Goal: Task Accomplishment & Management: Complete application form

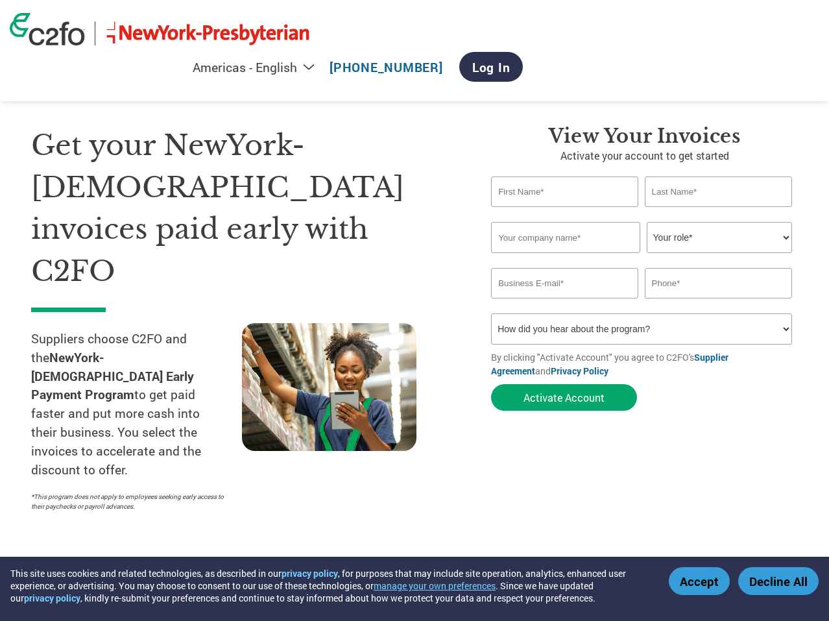
click at [566, 196] on input "text" at bounding box center [564, 191] width 147 height 30
type input "[PERSON_NAME]"
type input "[EMAIL_ADDRESS][DOMAIN_NAME]"
type input "7187203710"
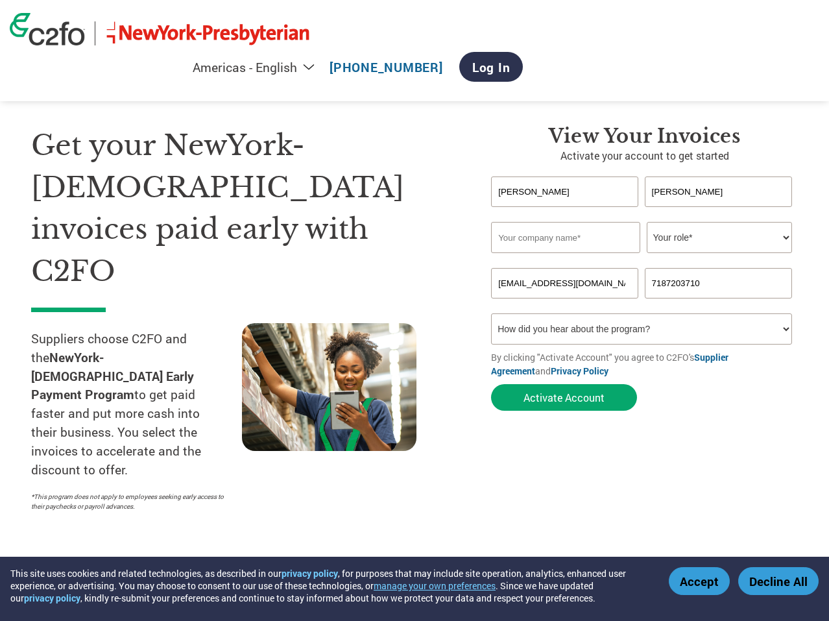
click at [515, 147] on h3 "View Your Invoices" at bounding box center [644, 136] width 307 height 23
drag, startPoint x: 548, startPoint y: 236, endPoint x: 541, endPoint y: 202, distance: 34.4
click at [548, 236] on input "text" at bounding box center [565, 237] width 149 height 31
type input "Enexia Pharmacy Group"
click at [707, 237] on select "Your role* CFO Controller Credit Manager Finance Director Treasurer CEO Preside…" at bounding box center [719, 237] width 145 height 31
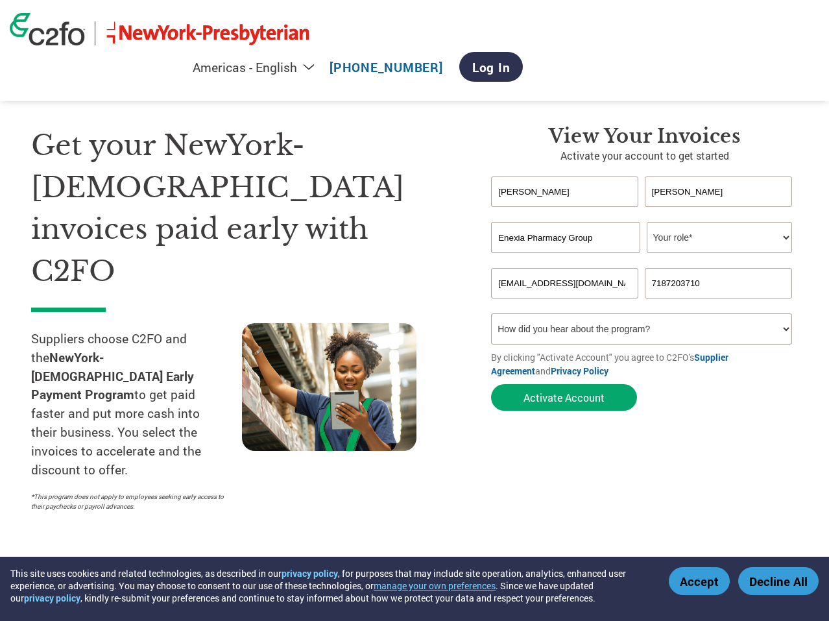
click at [587, 189] on input "[PERSON_NAME]" at bounding box center [564, 191] width 147 height 30
type input "[PERSON_NAME]"
click at [555, 149] on p "Activate your account to get started" at bounding box center [644, 156] width 307 height 16
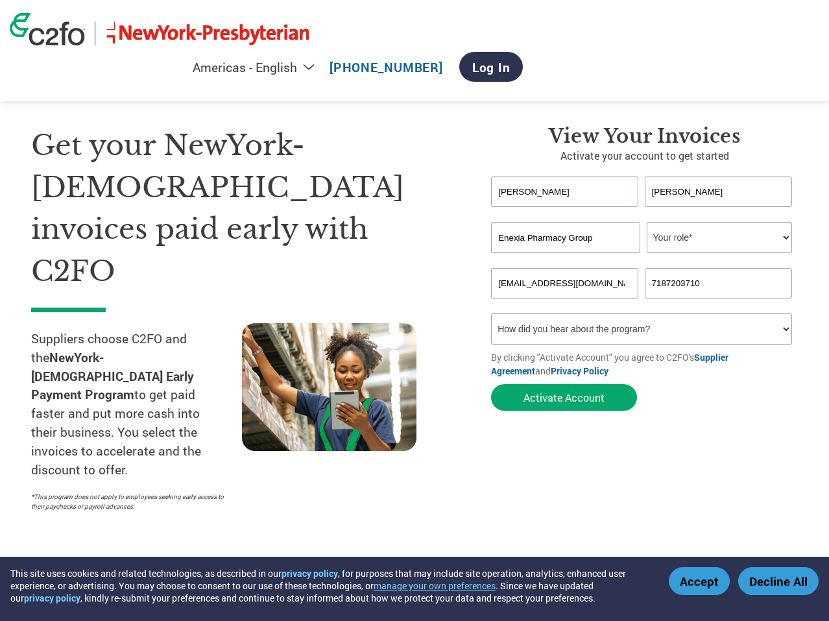
click at [684, 284] on input "7187203710" at bounding box center [718, 283] width 147 height 30
click at [715, 282] on input "7187203710" at bounding box center [718, 283] width 147 height 30
click at [800, 252] on section "Get your NewYork-[DEMOGRAPHIC_DATA] invoices paid early with C2FO Suppliers cho…" at bounding box center [414, 305] width 829 height 507
click at [781, 234] on select "Your role* CFO Controller Credit Manager Finance Director Treasurer CEO Preside…" at bounding box center [719, 237] width 145 height 31
select select "BOOKKEEPER"
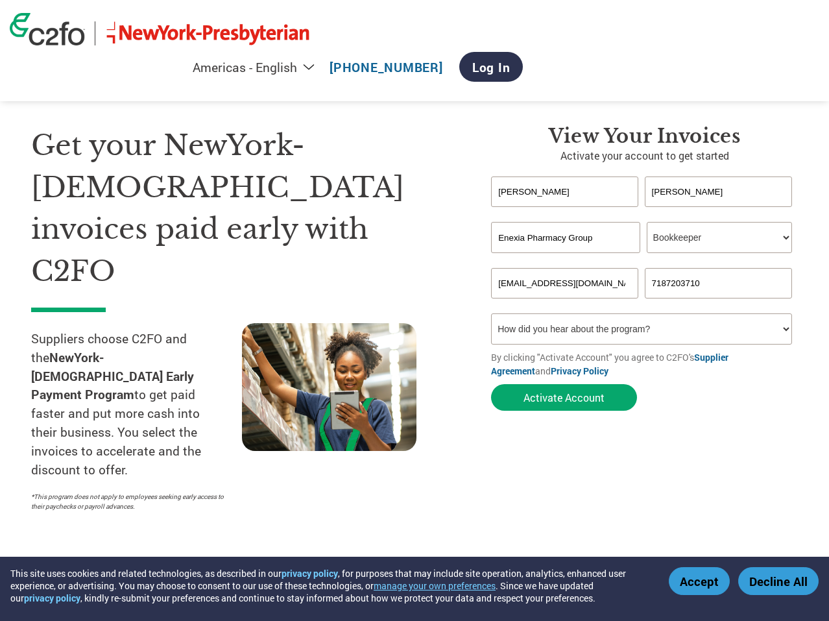
click at [647, 222] on select "Your role* CFO Controller Credit Manager Finance Director Treasurer CEO Preside…" at bounding box center [719, 237] width 145 height 31
click at [637, 326] on select "How did you hear about the program? Received a letter Email Social Media Online…" at bounding box center [641, 328] width 300 height 31
select select "Email"
click at [491, 313] on select "How did you hear about the program? Received a letter Email Social Media Online…" at bounding box center [641, 328] width 300 height 31
click at [559, 395] on button "Activate Account" at bounding box center [564, 397] width 146 height 27
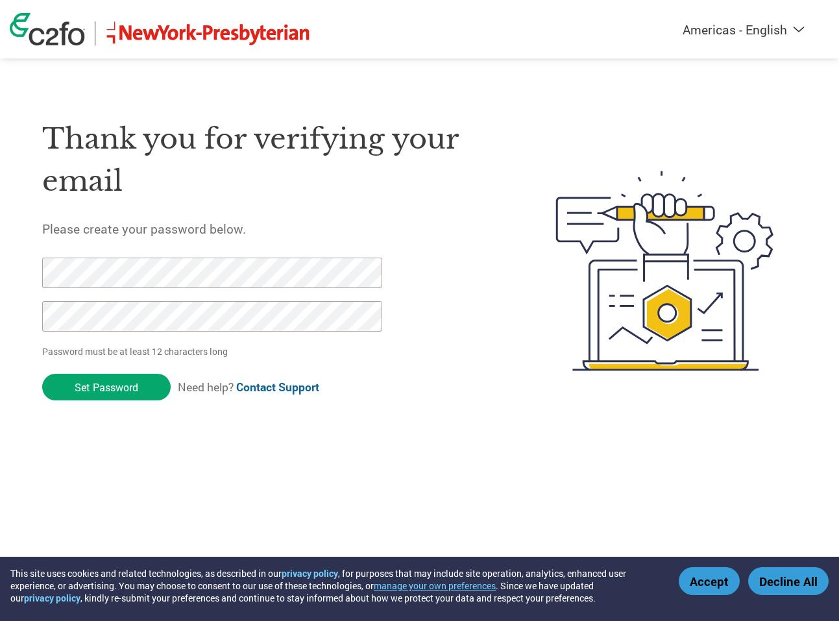
click at [403, 326] on form "Password must be at least 12 characters long Set Password Need help? Contact Su…" at bounding box center [223, 333] width 363 height 150
click at [139, 389] on input "Set Password" at bounding box center [106, 387] width 128 height 27
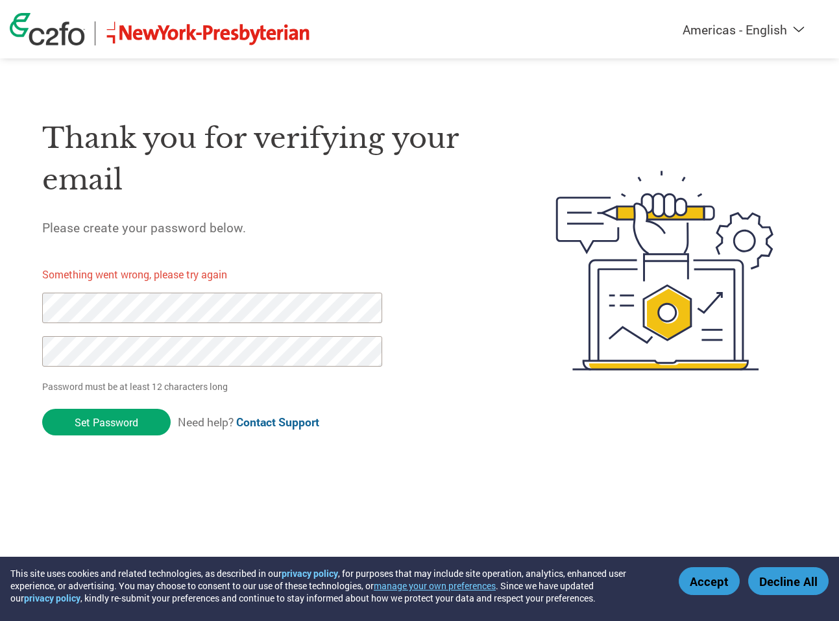
click at [407, 374] on div "Thank you for verifying your email Please create your password below. Something…" at bounding box center [268, 271] width 453 height 345
click at [411, 359] on div "Thank you for verifying your email Please create your password below. Something…" at bounding box center [268, 271] width 453 height 345
click at [99, 422] on input "Set Password" at bounding box center [106, 422] width 128 height 27
